Goal: Task Accomplishment & Management: Use online tool/utility

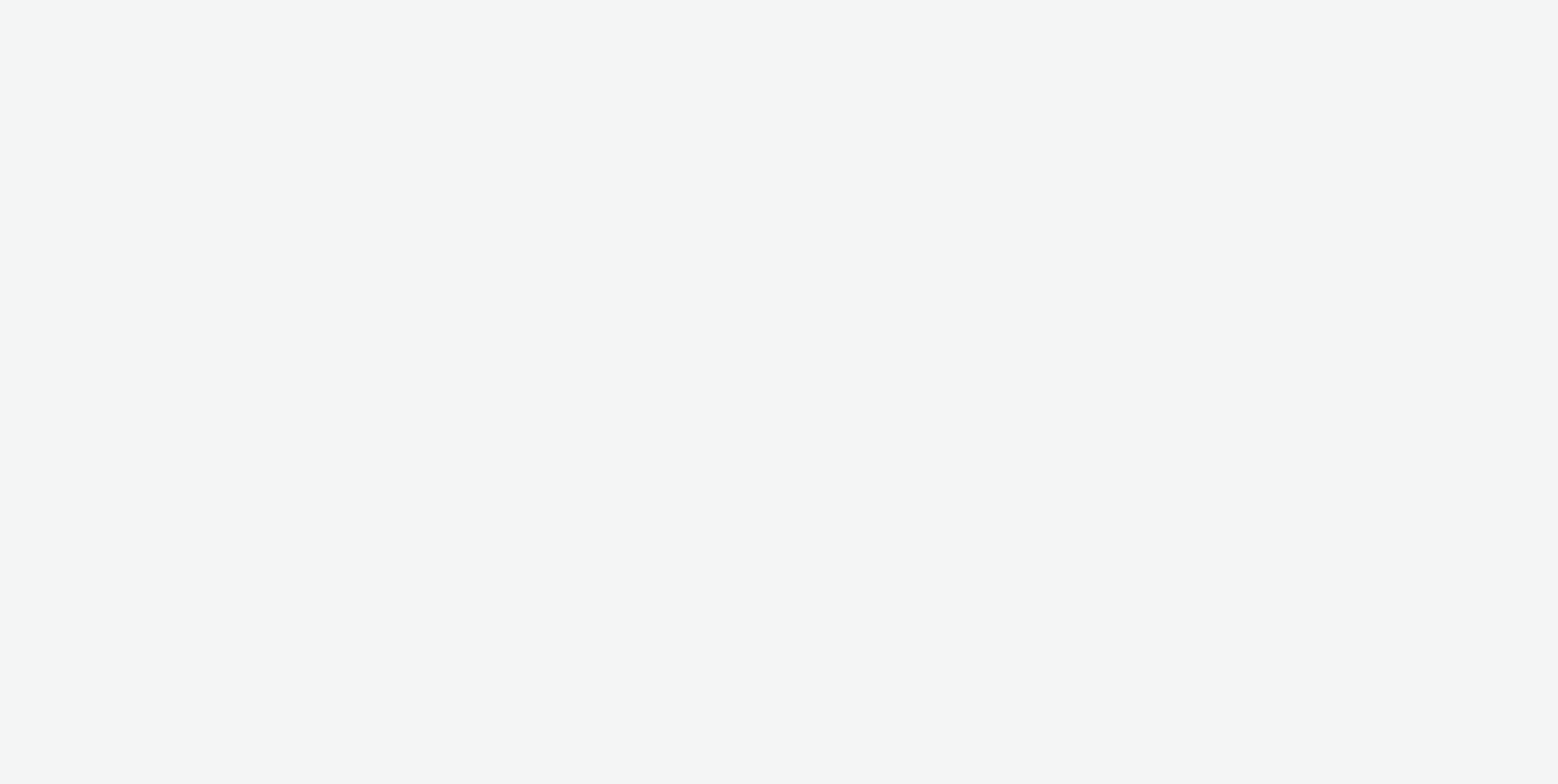
select select "4cb02b07-3b4d-4272-ac98-c1d21eefbd97"
select select "d57a0b46-ef33-4938-977b-e6d07593e41f"
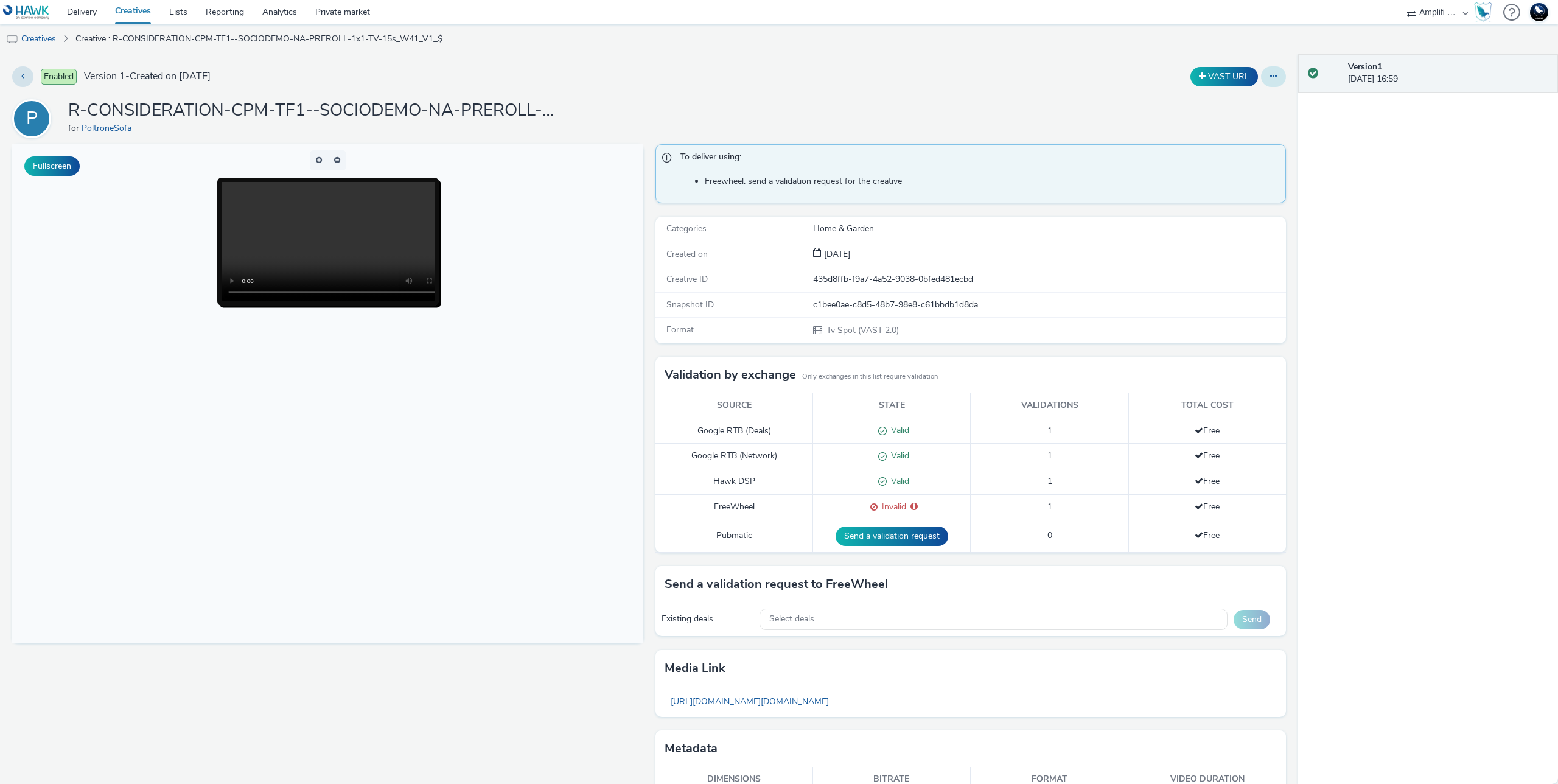
click at [1270, 75] on icon at bounding box center [1273, 76] width 6 height 8
click at [1243, 98] on link "Edit" at bounding box center [1240, 101] width 91 height 24
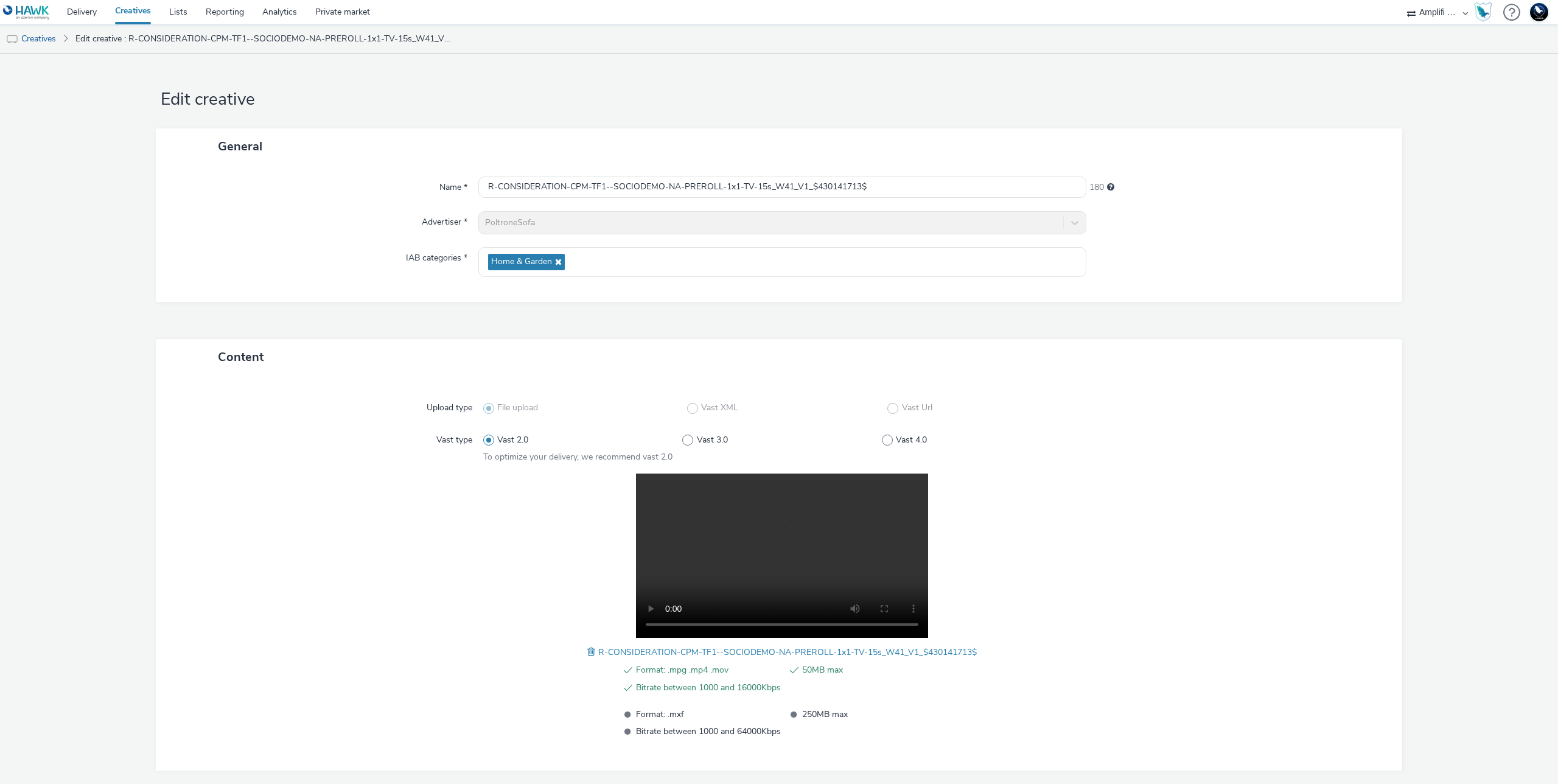
scroll to position [54, 0]
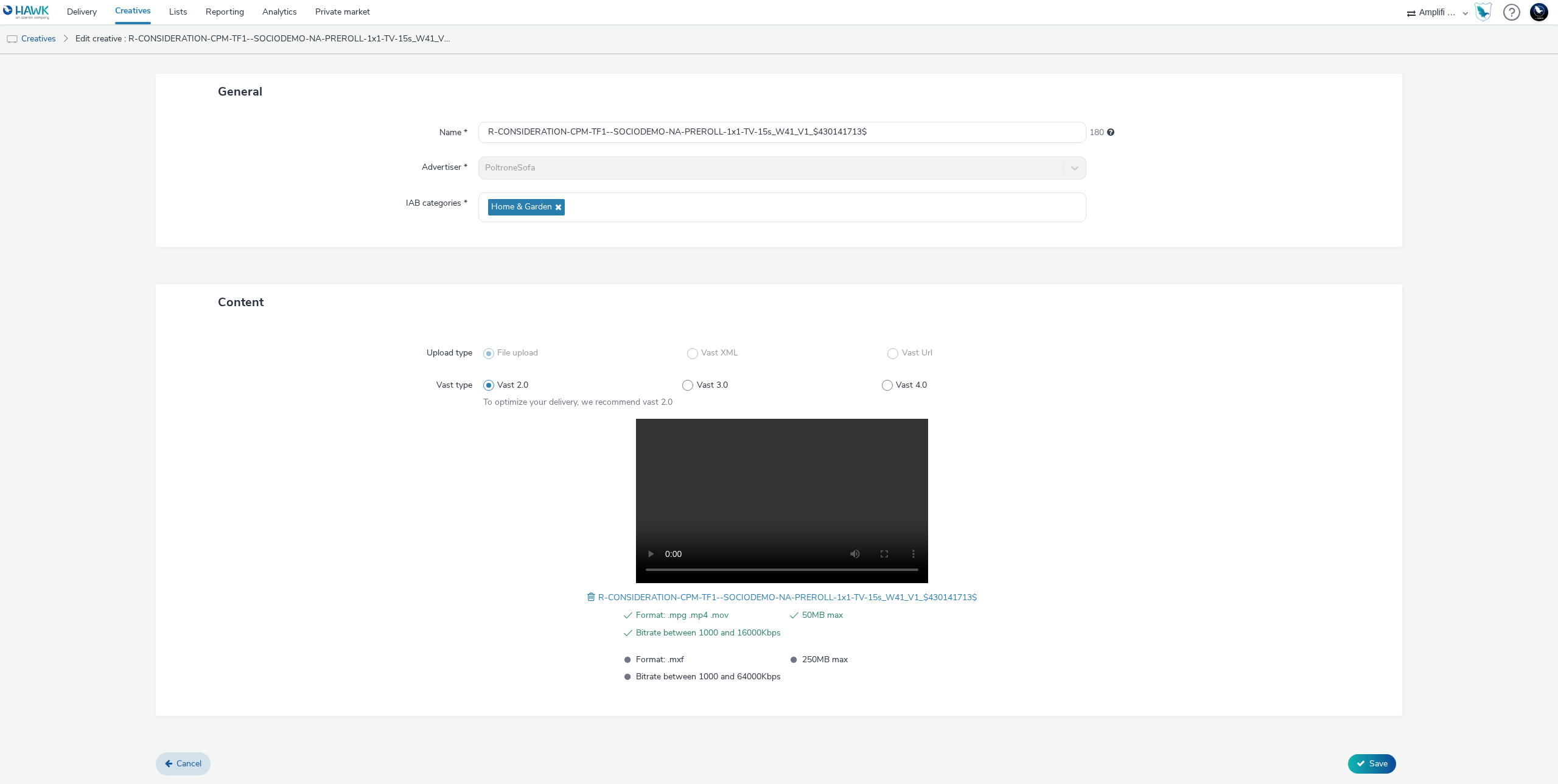
click at [875, 595] on span "R-CONSIDERATION-CPM-TF1--SOCIODEMO-NA-PREROLL-1x1-TV-15s_W41_V1_$430141713$" at bounding box center [787, 597] width 378 height 11
click at [1090, 587] on div at bounding box center [1231, 551] width 299 height 265
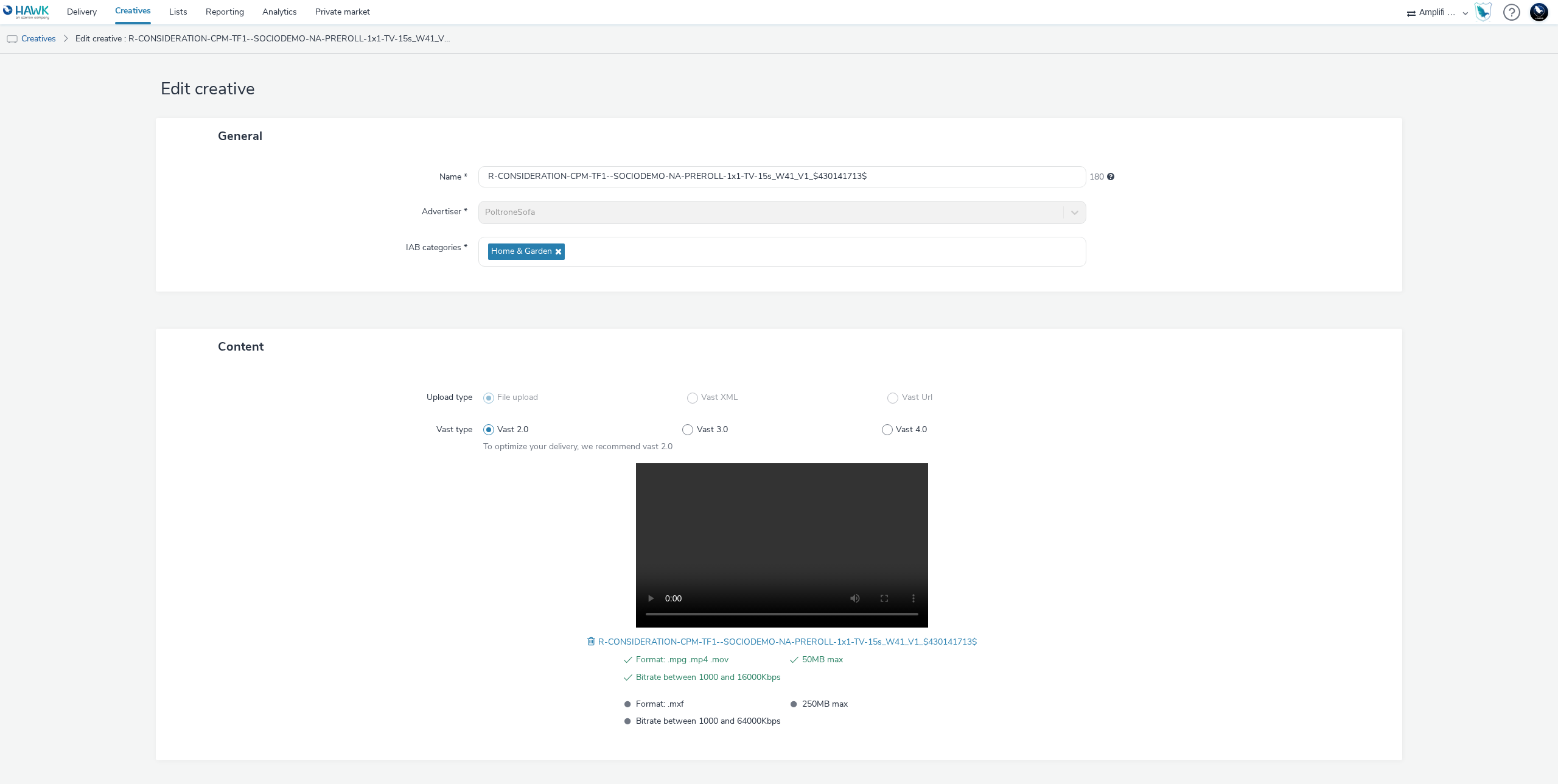
scroll to position [0, 0]
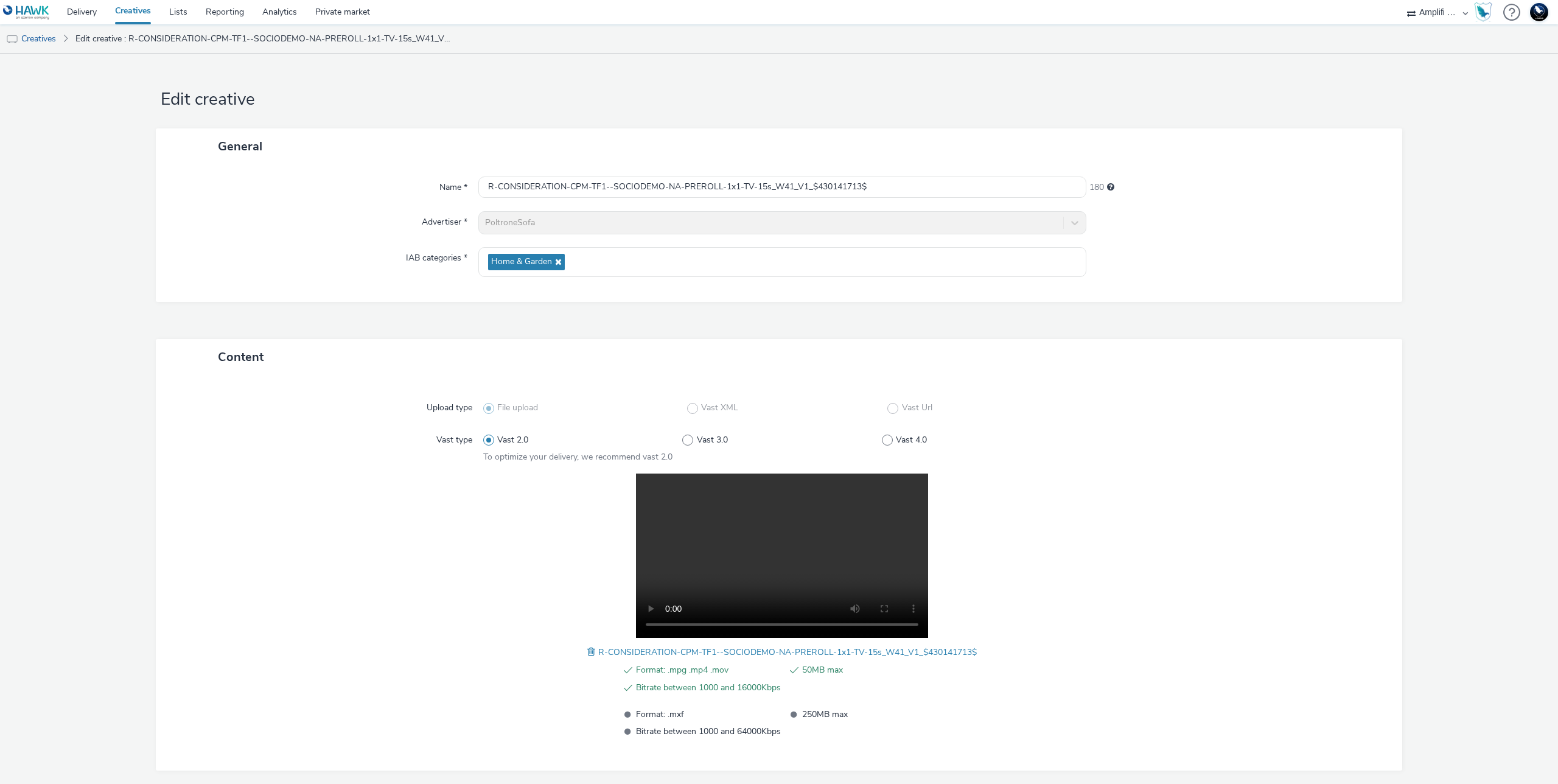
click at [1037, 551] on div "Format: .mpg .mp4 .mov 50MB max Bitrate between 1000 and 16000Kbps Format: .mxf…" at bounding box center [782, 606] width 598 height 265
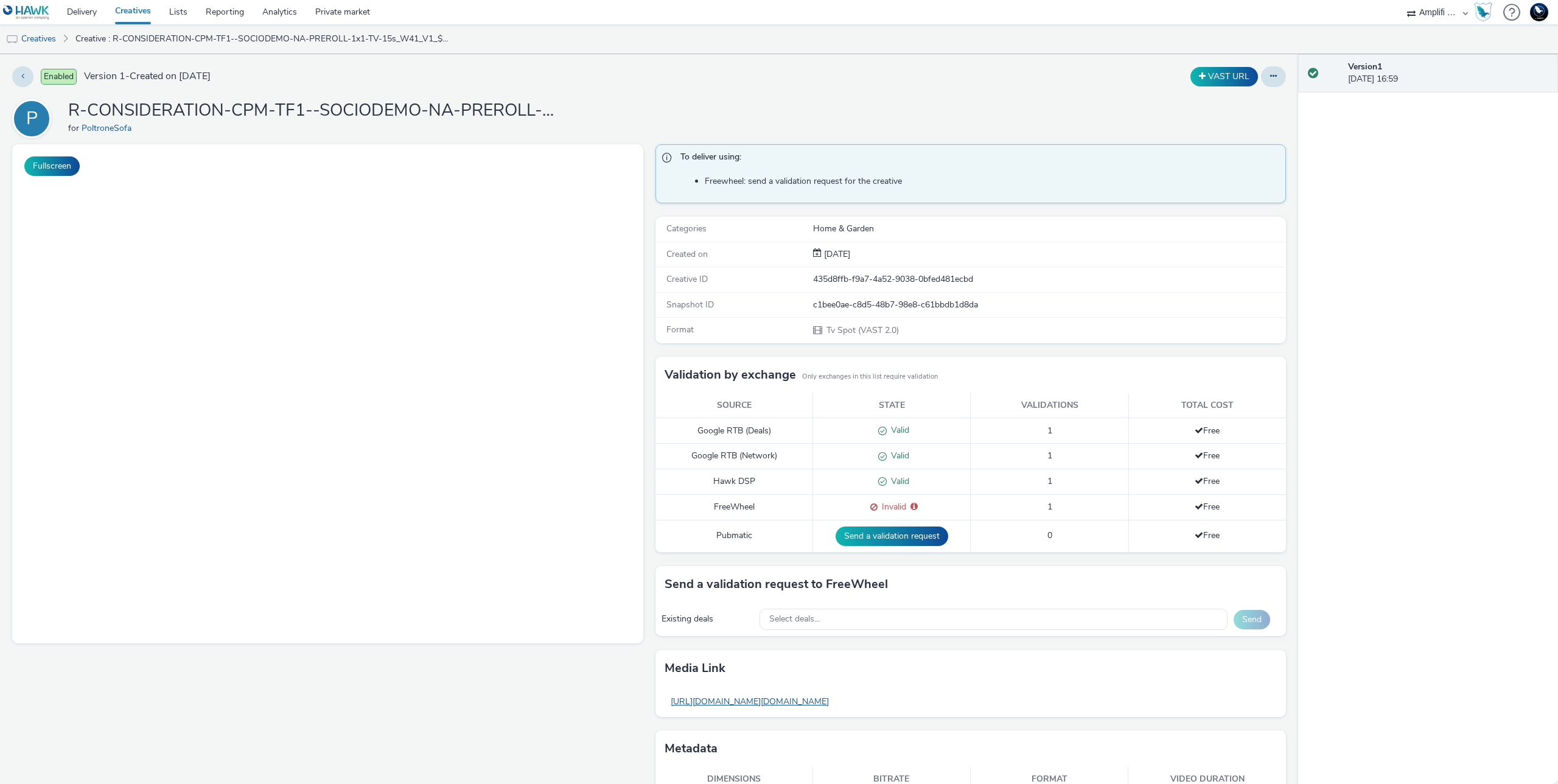
click at [835, 695] on link "[URL][DOMAIN_NAME][DOMAIN_NAME]" at bounding box center [750, 701] width 170 height 24
